Goal: Task Accomplishment & Management: Use online tool/utility

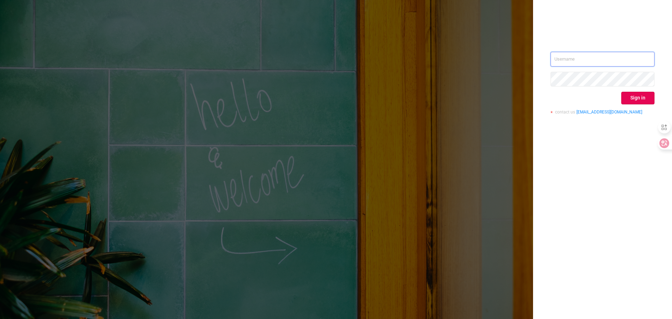
click at [588, 60] on input "text" at bounding box center [603, 59] width 104 height 15
type input "[PERSON_NAME][EMAIL_ADDRESS][DOMAIN_NAME]"
click at [643, 96] on button "Sign in" at bounding box center [637, 98] width 33 height 13
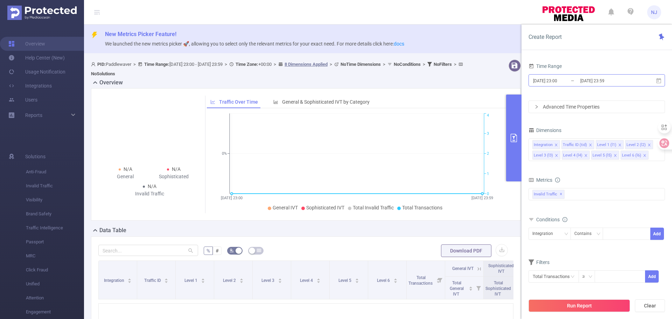
click at [557, 83] on input "[DATE] 23:00" at bounding box center [561, 80] width 57 height 9
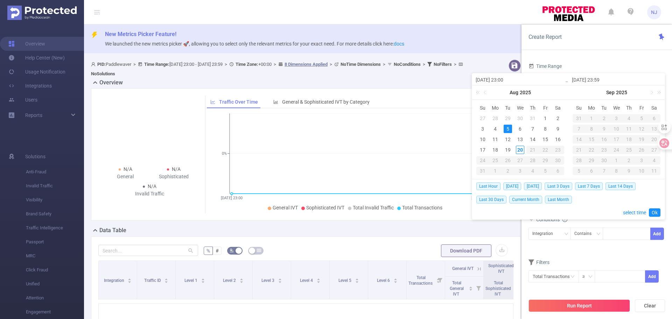
click at [512, 150] on td "19" at bounding box center [508, 150] width 13 height 11
type input "[DATE] 23:00"
type input "[DATE] 23:59"
type input "[DATE] 23:00"
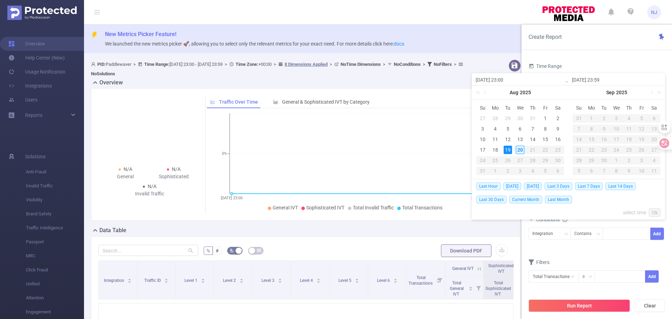
type input "[DATE] 23:59"
click at [628, 214] on link "select time" at bounding box center [634, 212] width 23 height 13
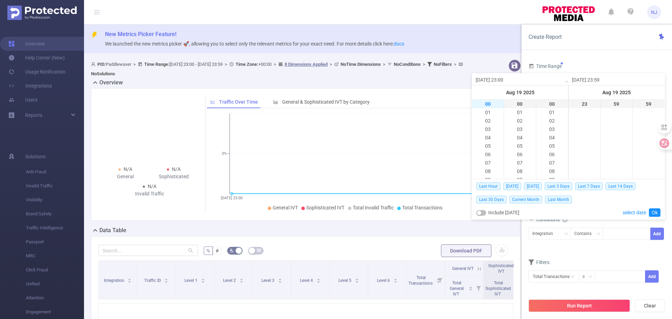
click at [492, 103] on li "00" at bounding box center [488, 104] width 32 height 8
type input "[DATE] 00:00"
click at [653, 212] on link "Ok" at bounding box center [655, 212] width 12 height 8
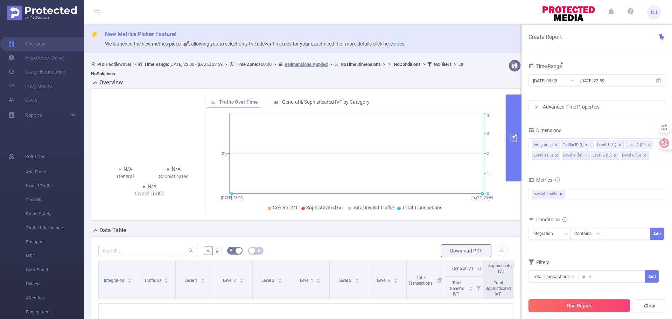
click at [583, 304] on button "Run Report" at bounding box center [580, 305] width 102 height 13
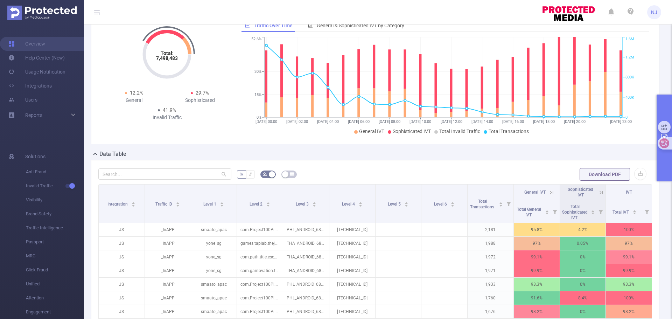
scroll to position [67, 0]
